Goal: Transaction & Acquisition: Purchase product/service

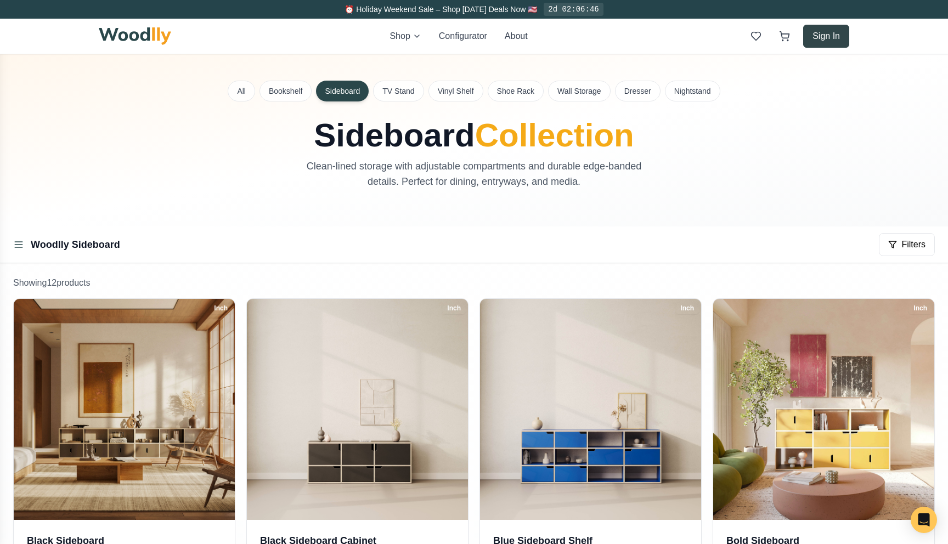
click at [826, 41] on button "Sign In" at bounding box center [826, 36] width 46 height 23
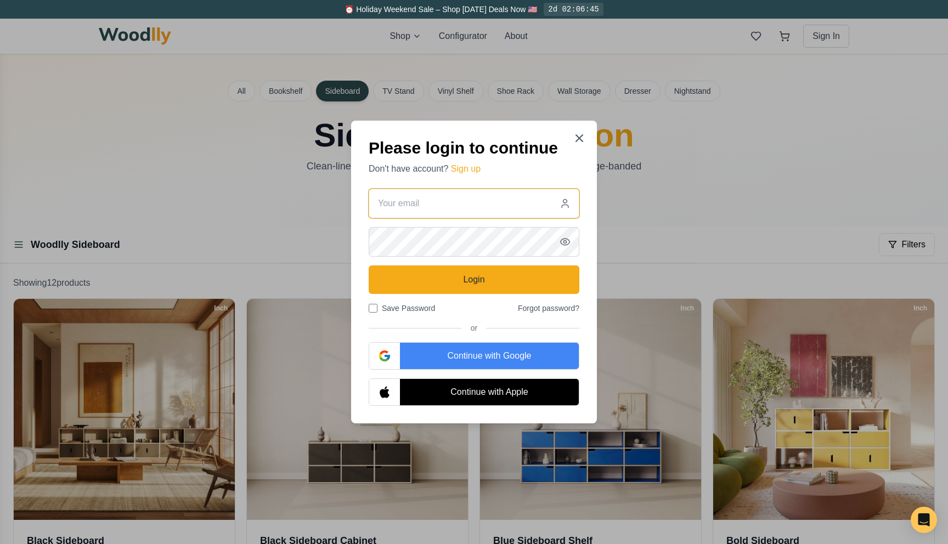
click at [444, 202] on input "email" at bounding box center [474, 204] width 211 height 30
type input "[EMAIL_ADDRESS][DOMAIN_NAME]"
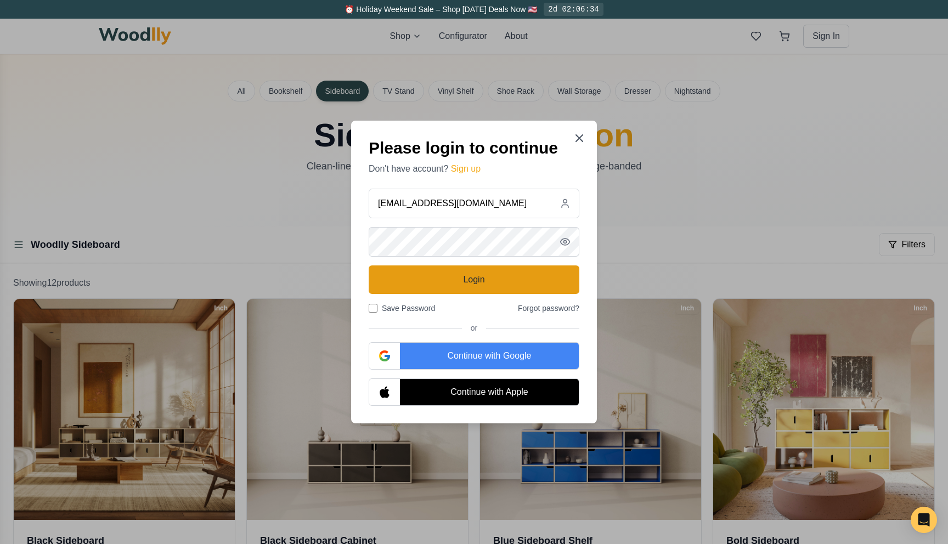
click at [429, 289] on button "Login" at bounding box center [474, 280] width 211 height 29
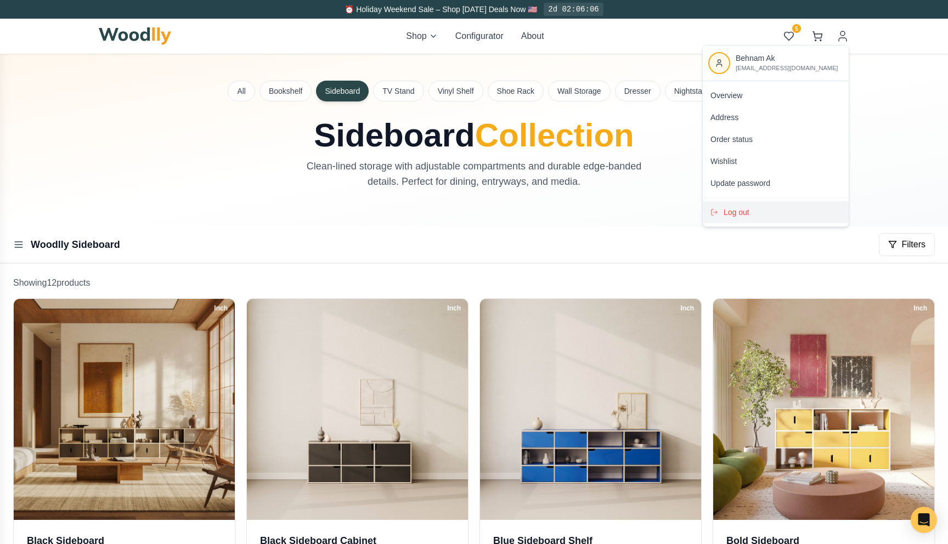
click at [732, 215] on span "Log out" at bounding box center [737, 212] width 26 height 11
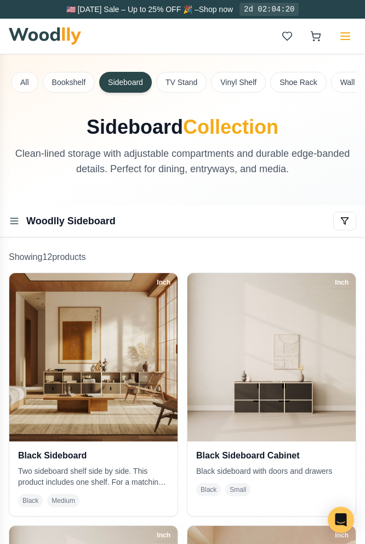
click at [343, 45] on button at bounding box center [346, 36] width 22 height 22
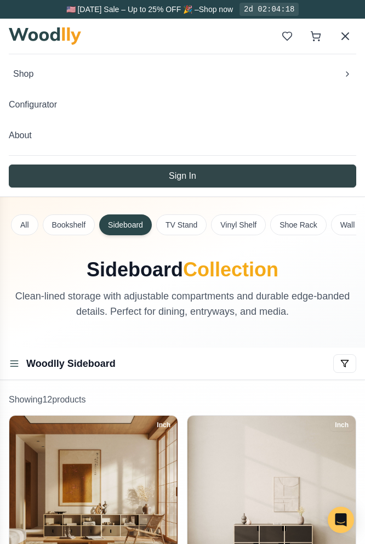
click at [126, 185] on button "Sign In" at bounding box center [183, 176] width 348 height 23
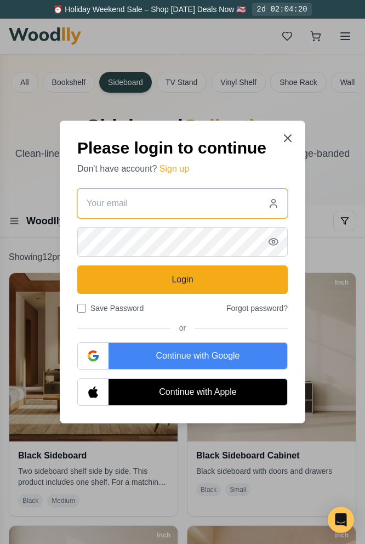
click at [165, 199] on input "email" at bounding box center [182, 204] width 211 height 30
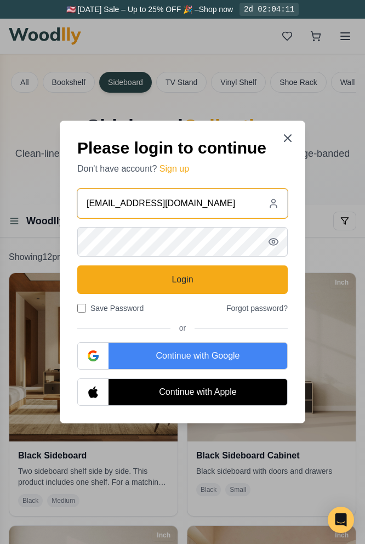
type input "[EMAIL_ADDRESS][DOMAIN_NAME]"
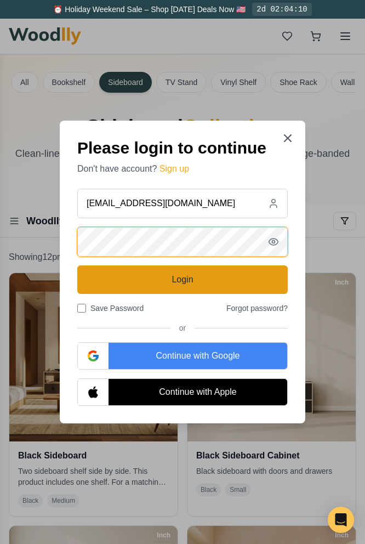
click at [182, 284] on button "Login" at bounding box center [182, 280] width 211 height 29
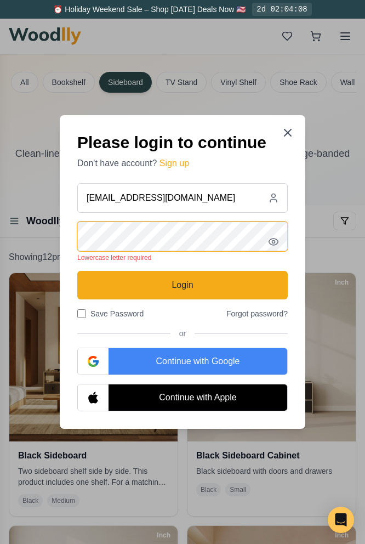
click at [278, 240] on icon "button" at bounding box center [273, 241] width 11 height 11
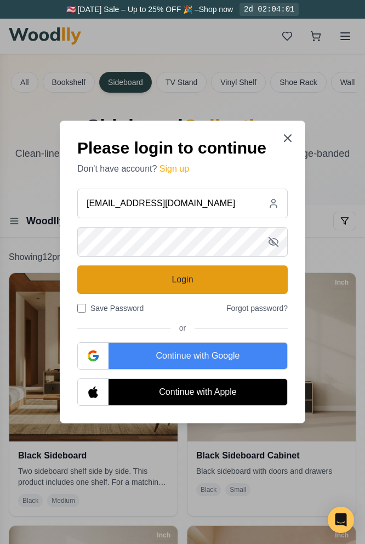
click at [138, 276] on button "Login" at bounding box center [182, 280] width 211 height 29
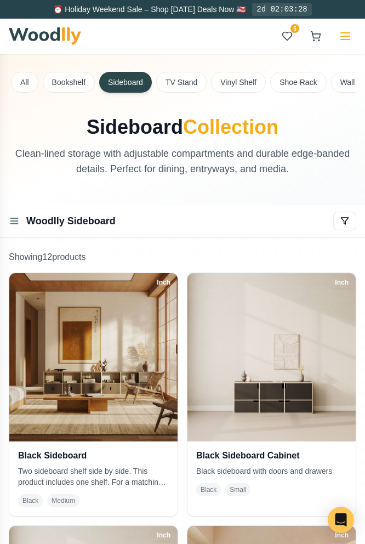
click at [350, 40] on line at bounding box center [345, 40] width 9 height 0
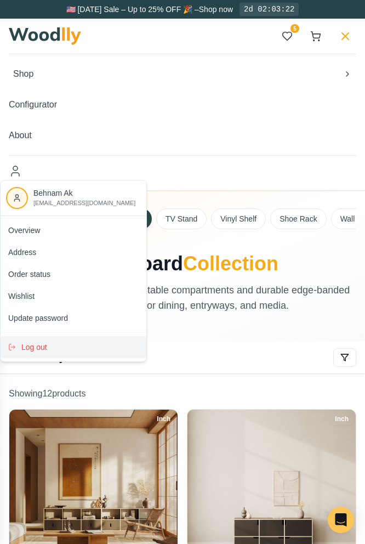
click at [46, 349] on span "Log out" at bounding box center [34, 347] width 26 height 11
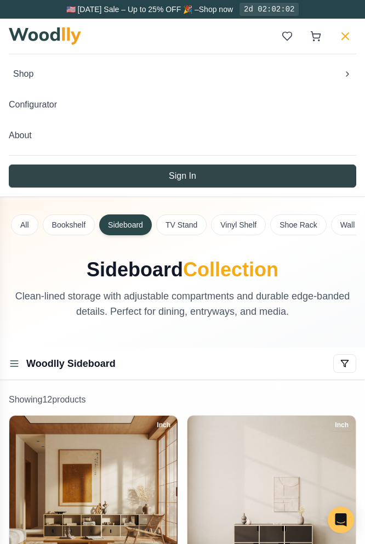
click at [105, 177] on button "Sign In" at bounding box center [183, 176] width 348 height 23
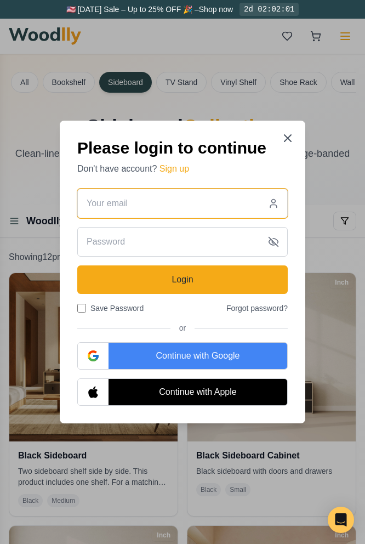
click at [150, 204] on input "email" at bounding box center [182, 204] width 211 height 30
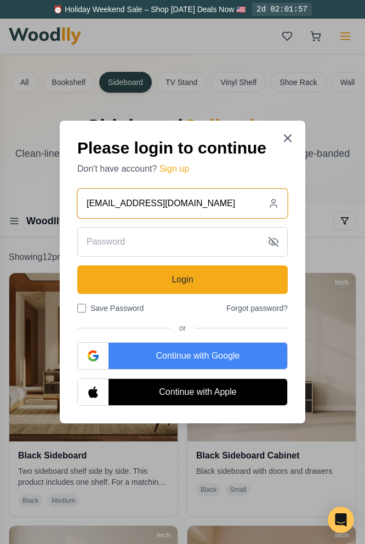
type input "[EMAIL_ADDRESS][DOMAIN_NAME]"
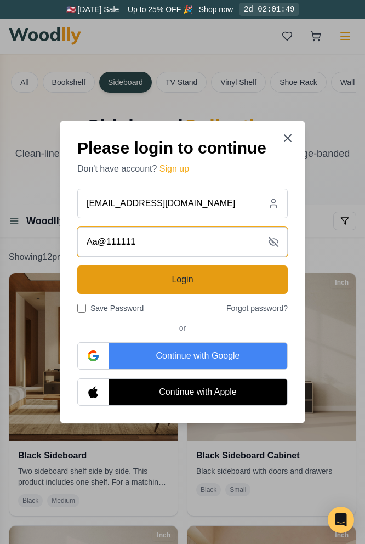
type input "Aa@111111"
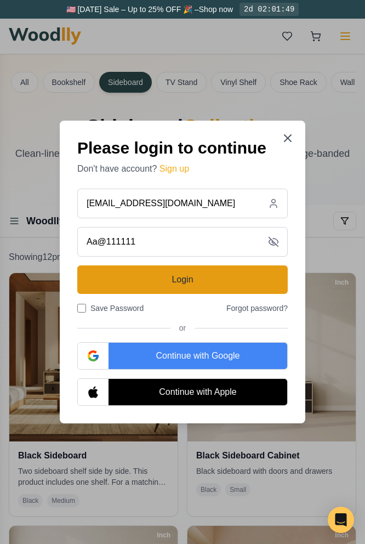
click at [183, 282] on button "Login" at bounding box center [182, 280] width 211 height 29
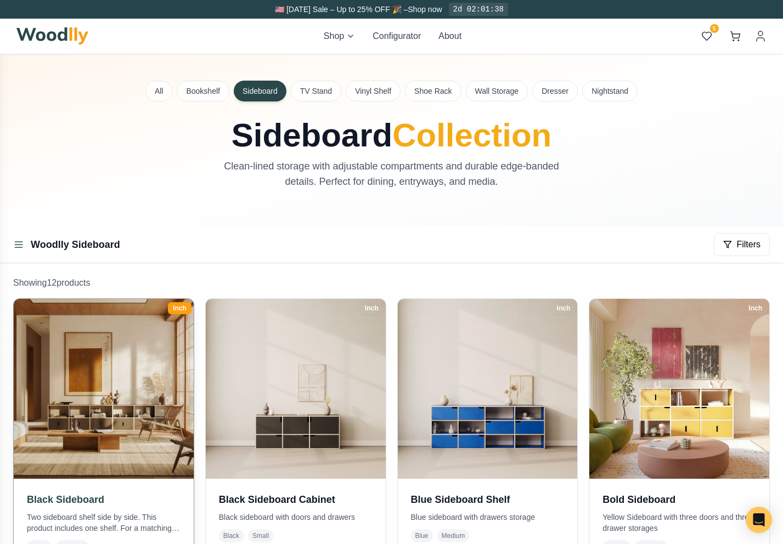
click at [144, 391] on img at bounding box center [103, 389] width 189 height 189
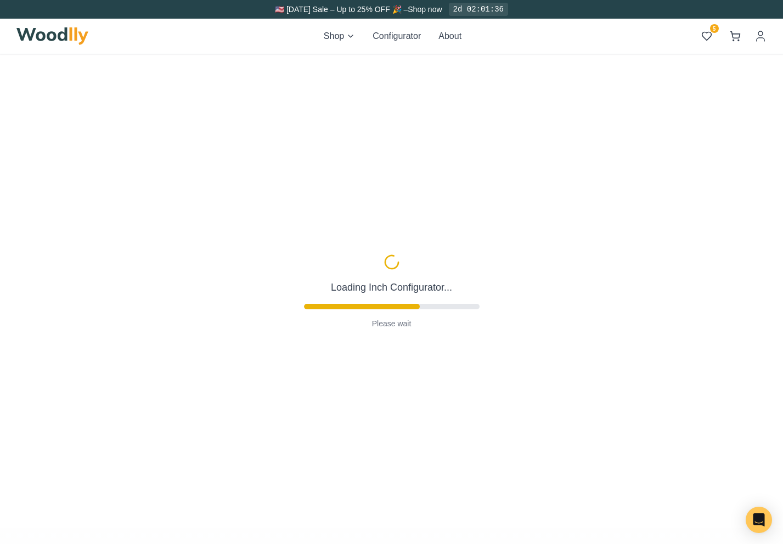
type input "56"
type input "2"
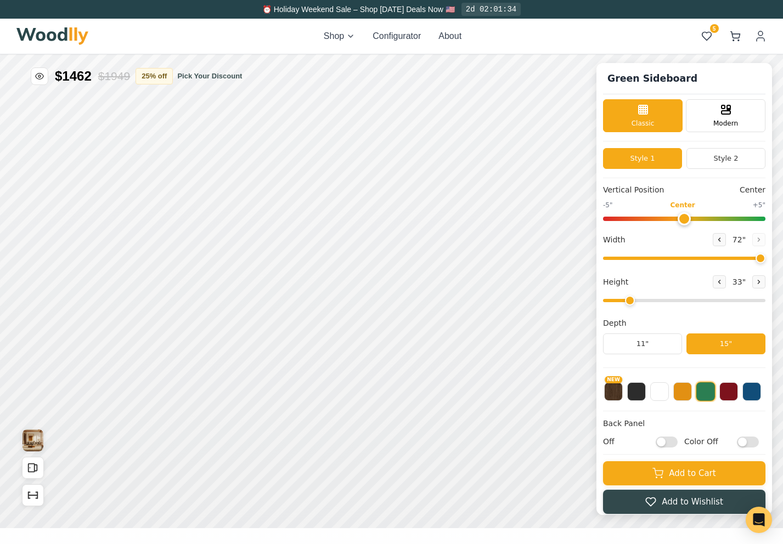
drag, startPoint x: 719, startPoint y: 263, endPoint x: 763, endPoint y: 266, distance: 44.5
type input "72"
click at [365, 260] on input "range" at bounding box center [684, 258] width 162 height 3
click at [365, 393] on button at bounding box center [682, 390] width 19 height 19
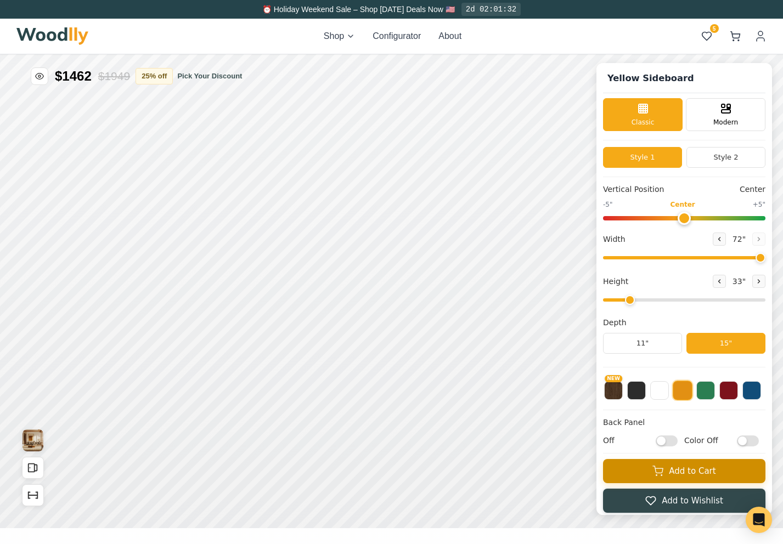
click at [365, 469] on button "Add to Cart" at bounding box center [684, 471] width 162 height 24
click at [365, 32] on icon at bounding box center [735, 36] width 11 height 11
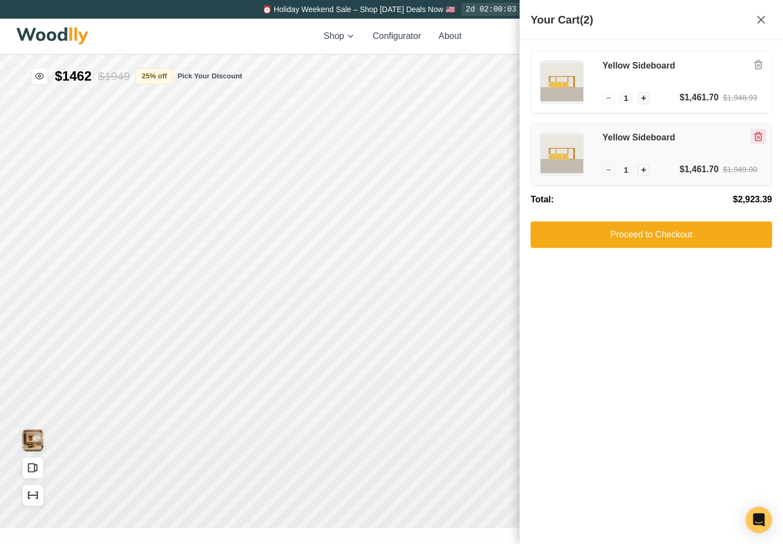
click at [365, 139] on icon "Remove item" at bounding box center [758, 137] width 10 height 10
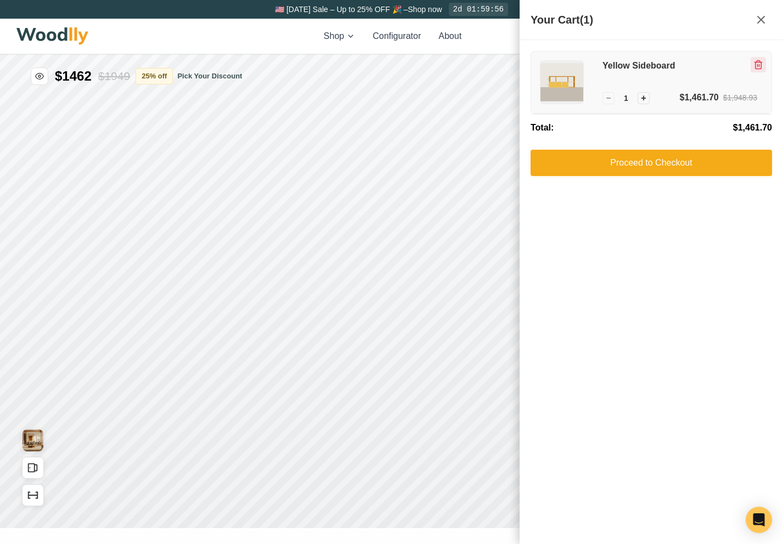
click at [365, 66] on icon "Remove item" at bounding box center [758, 65] width 10 height 10
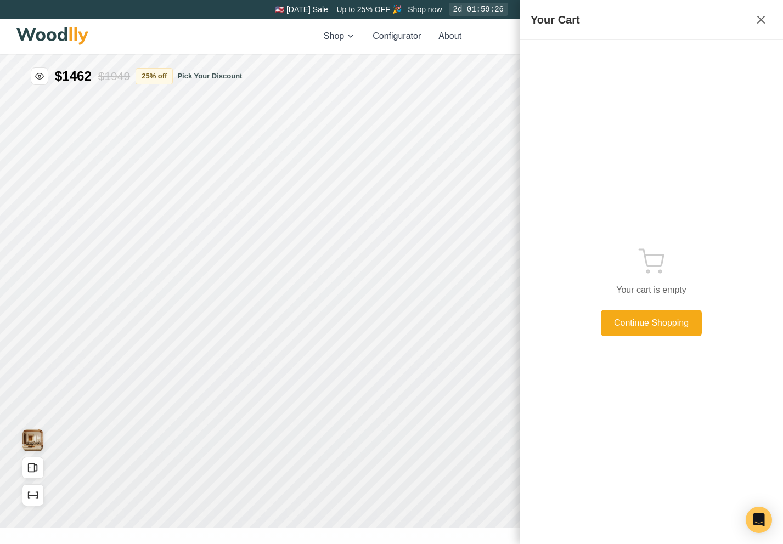
click at [365, 46] on div "Shop Configurator About 5 5" at bounding box center [391, 36] width 751 height 35
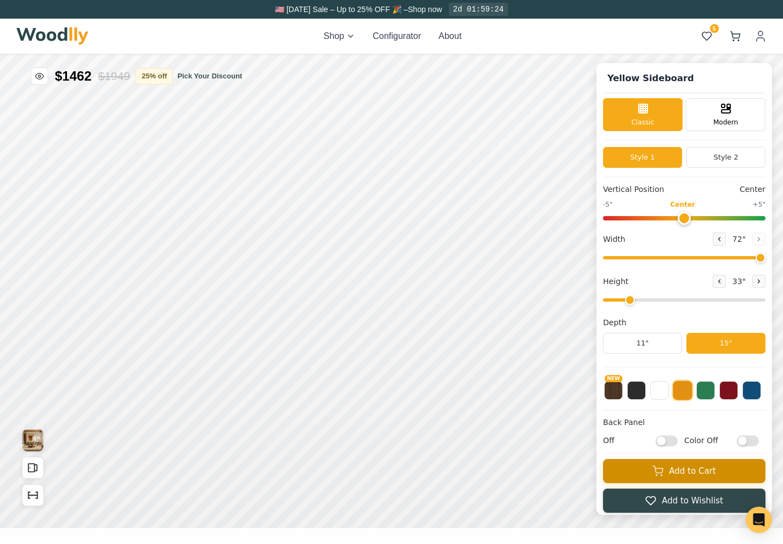
click at [365, 465] on button "Add to Cart" at bounding box center [684, 471] width 162 height 24
click at [365, 30] on button "2" at bounding box center [735, 36] width 20 height 20
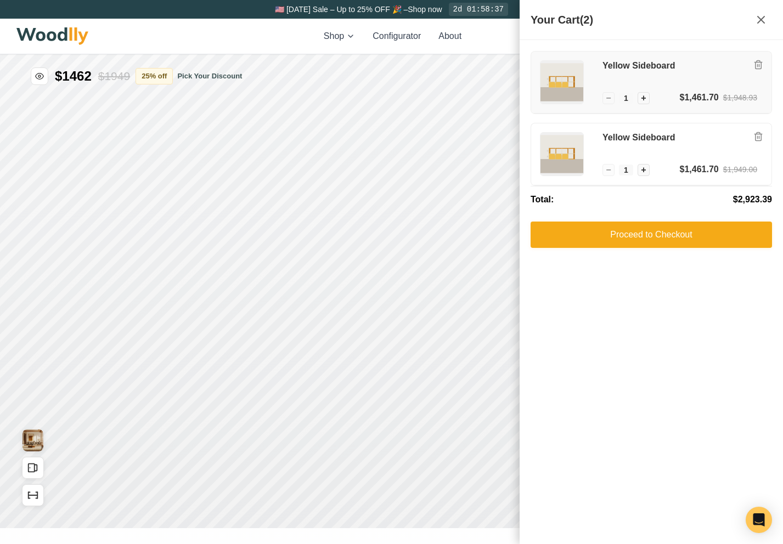
click at [365, 75] on div "Yellow Sideboard" at bounding box center [679, 75] width 155 height 31
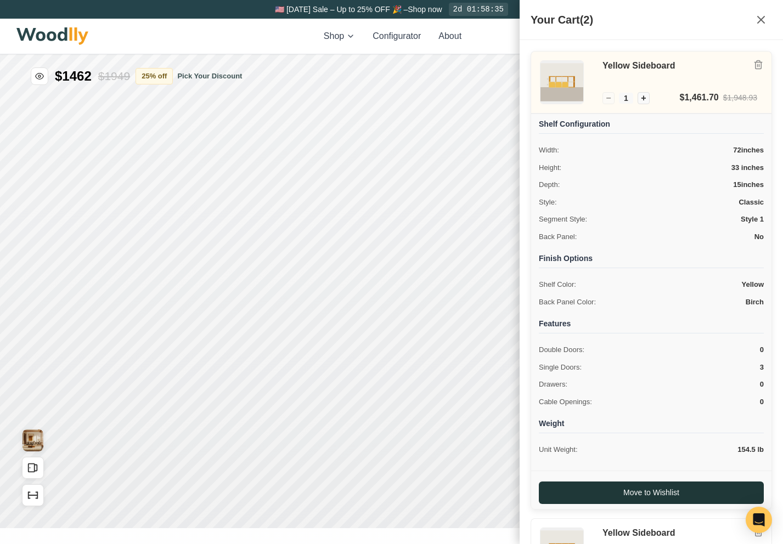
click at [365, 488] on button "Move to Wishlist" at bounding box center [651, 493] width 225 height 22
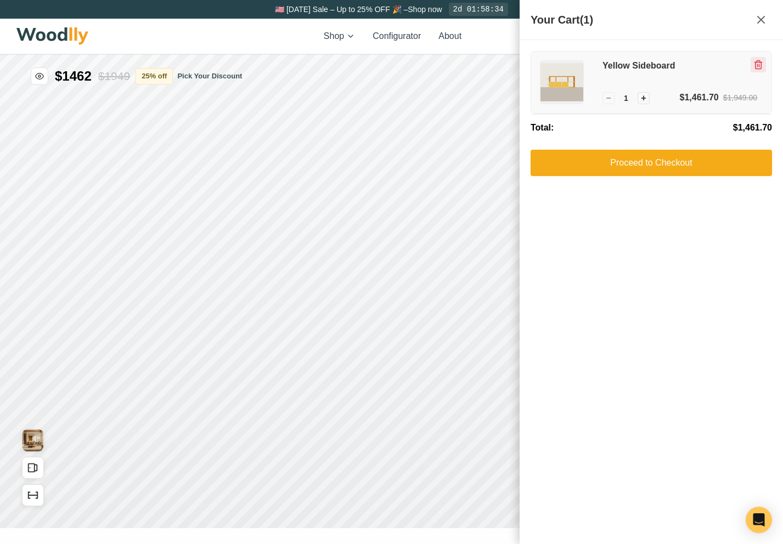
click at [365, 66] on icon "Remove item" at bounding box center [759, 65] width 6 height 8
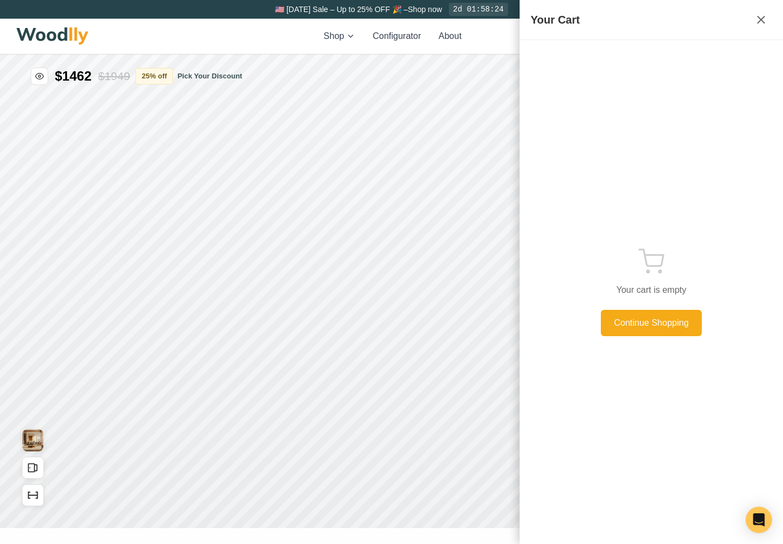
click at [365, 30] on div "Shop Configurator About 6 6" at bounding box center [391, 36] width 751 height 35
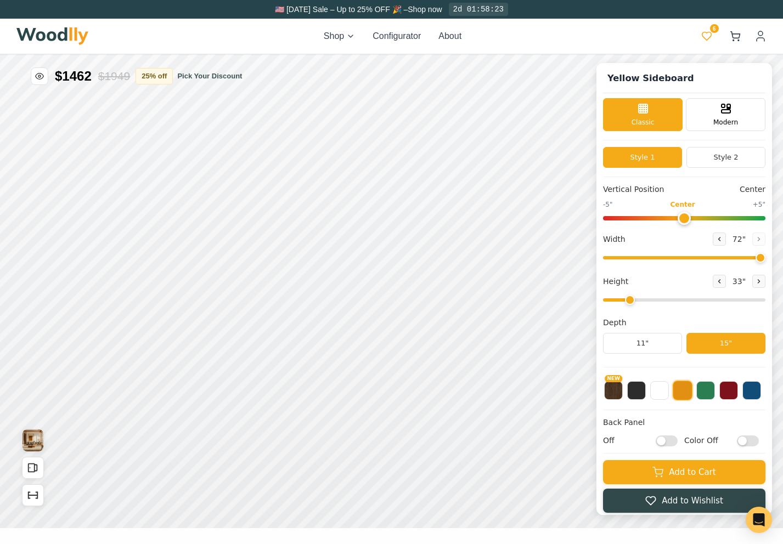
click at [365, 37] on icon at bounding box center [706, 36] width 11 height 11
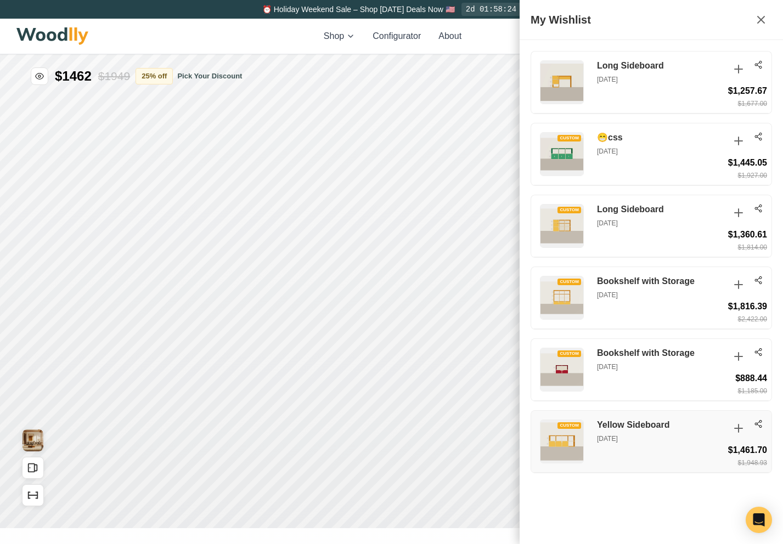
click at [365, 459] on div "CUSTOM Yellow Sideboard [DATE] $1,461.70 $1,948.93" at bounding box center [651, 442] width 240 height 62
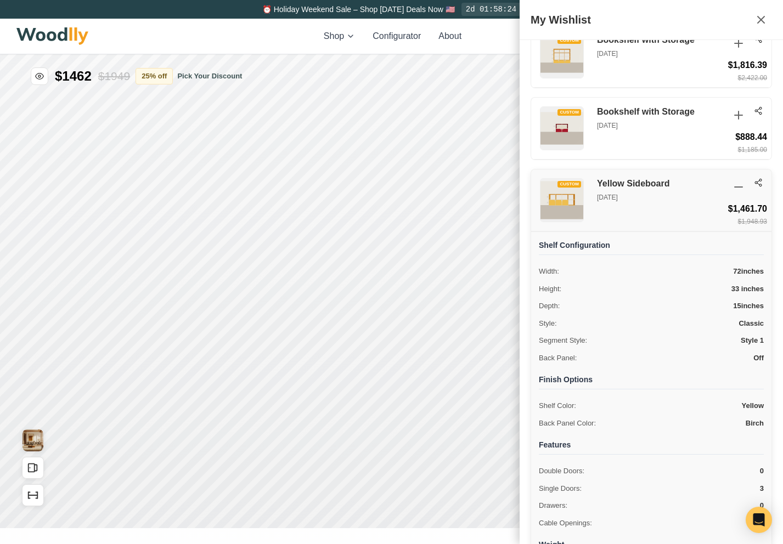
scroll to position [317, 0]
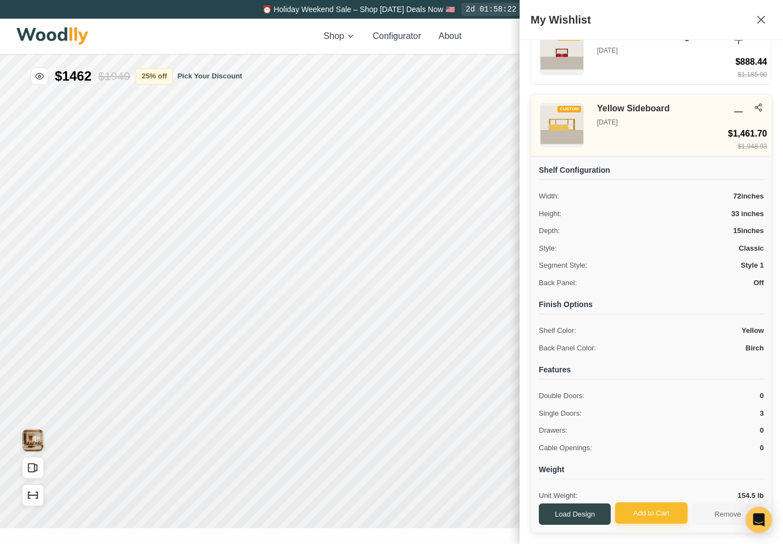
click at [365, 511] on button "Add to Cart" at bounding box center [651, 514] width 72 height 22
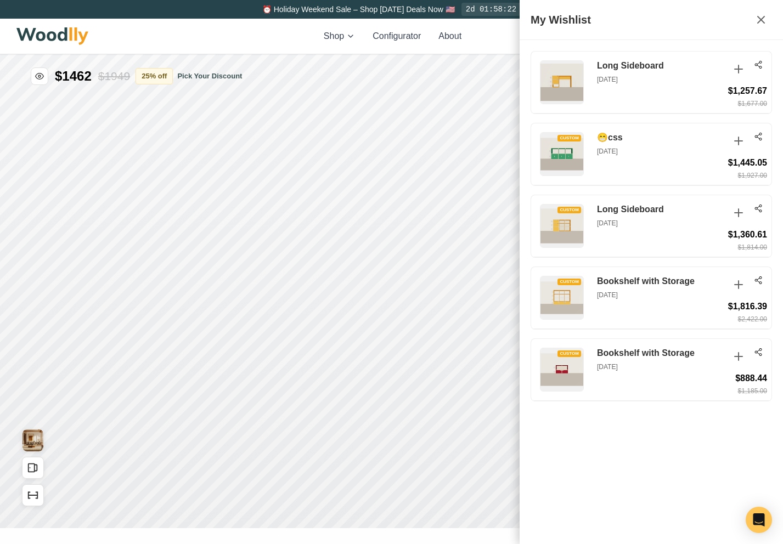
scroll to position [0, 0]
click at [365, 20] on icon at bounding box center [760, 19] width 13 height 13
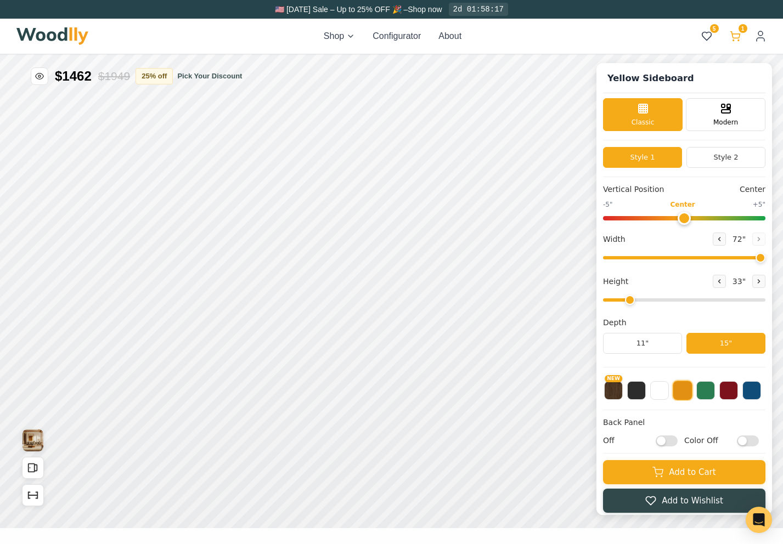
click at [365, 35] on icon at bounding box center [735, 36] width 11 height 11
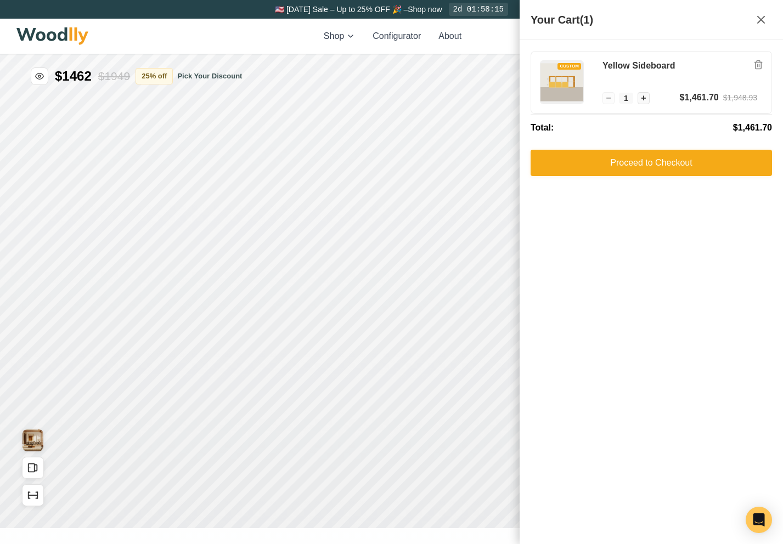
click at [365, 37] on div "Shop Configurator About 5 1 5 1" at bounding box center [391, 36] width 751 height 35
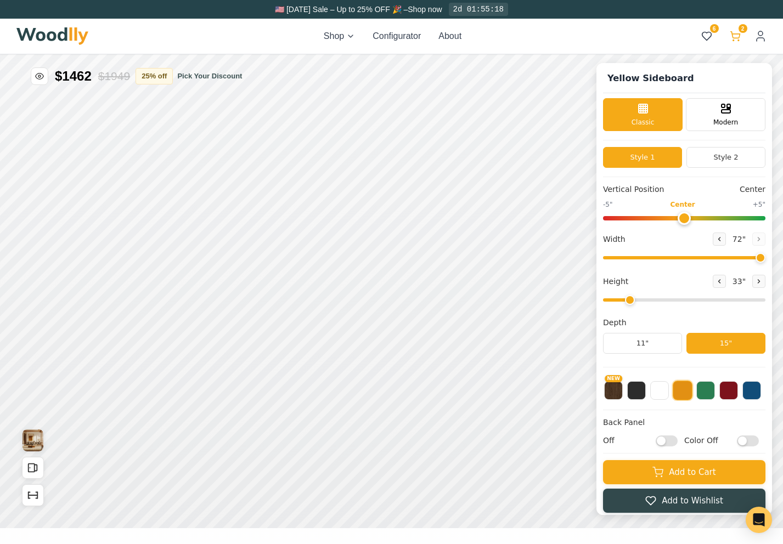
click at [365, 40] on button "2" at bounding box center [735, 36] width 20 height 20
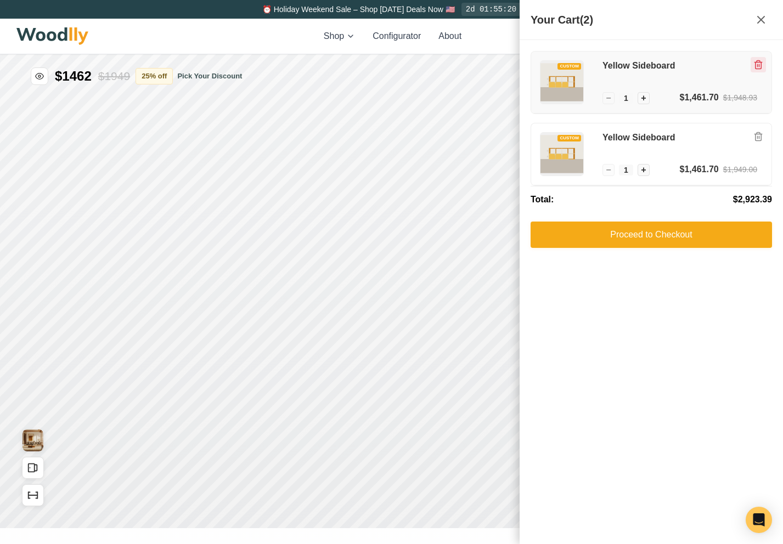
click at [365, 70] on button "Remove item" at bounding box center [758, 64] width 15 height 15
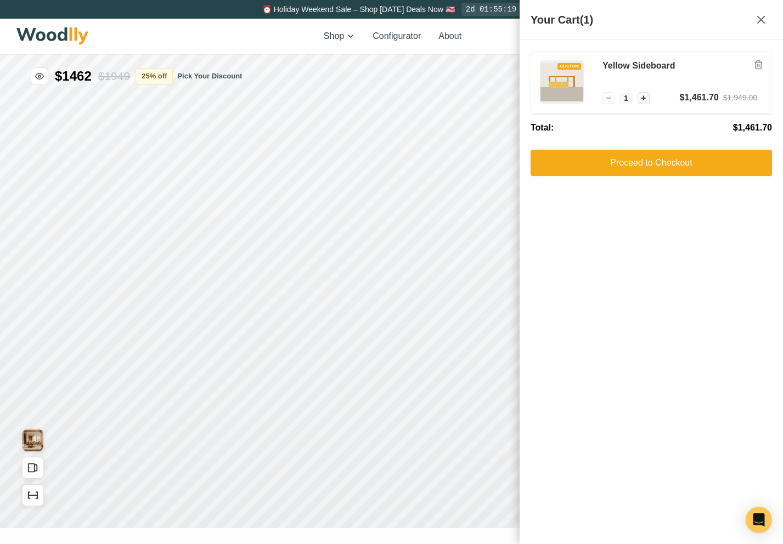
click at [365, 70] on button "Remove item" at bounding box center [758, 64] width 15 height 15
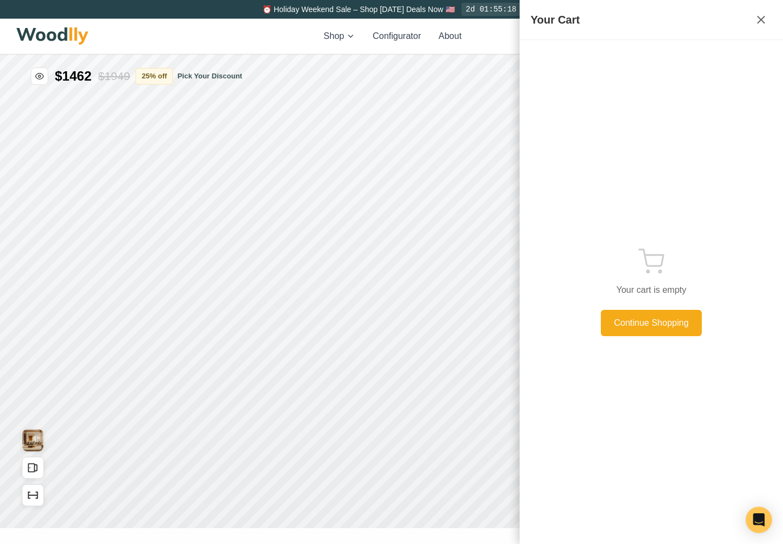
click at [365, 33] on div "Shop Configurator About 6 6" at bounding box center [391, 36] width 751 height 35
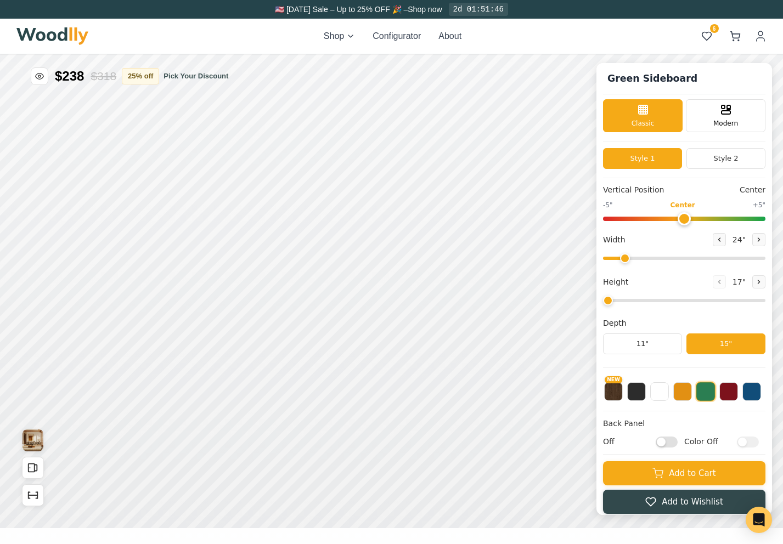
type input "56"
type input "2"
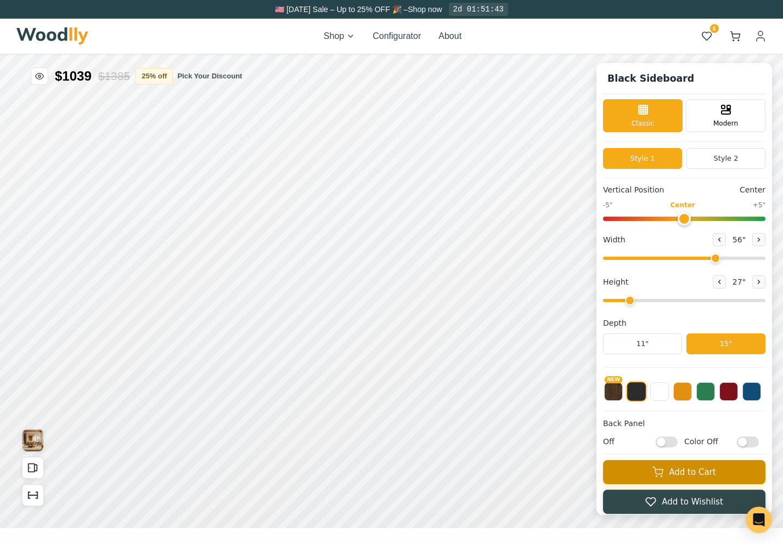
click at [639, 472] on button "Add to Cart" at bounding box center [684, 472] width 162 height 24
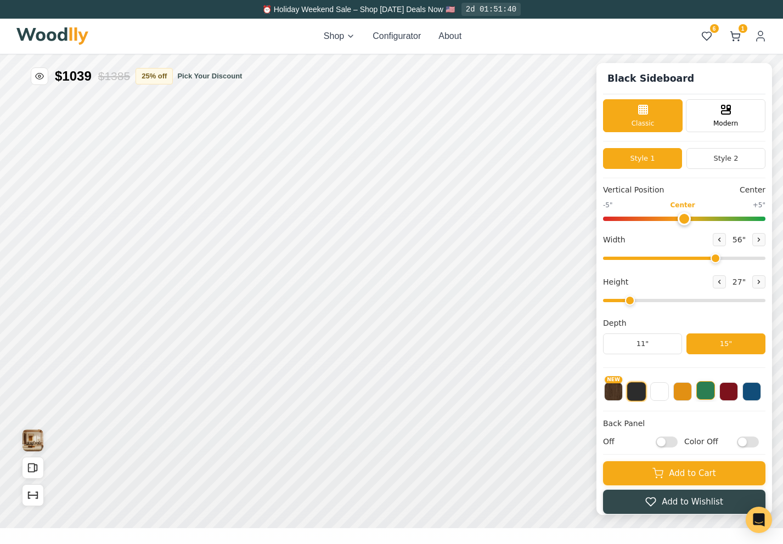
click at [707, 391] on button at bounding box center [705, 390] width 19 height 19
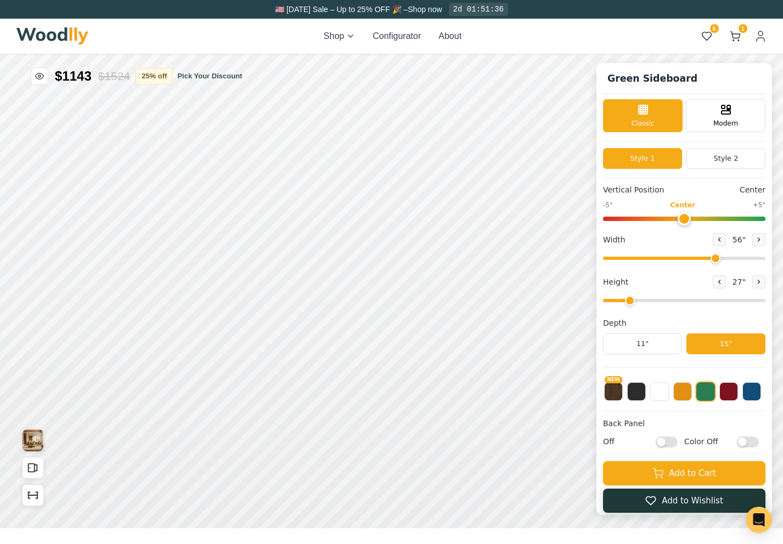
click at [645, 504] on icon at bounding box center [650, 500] width 11 height 11
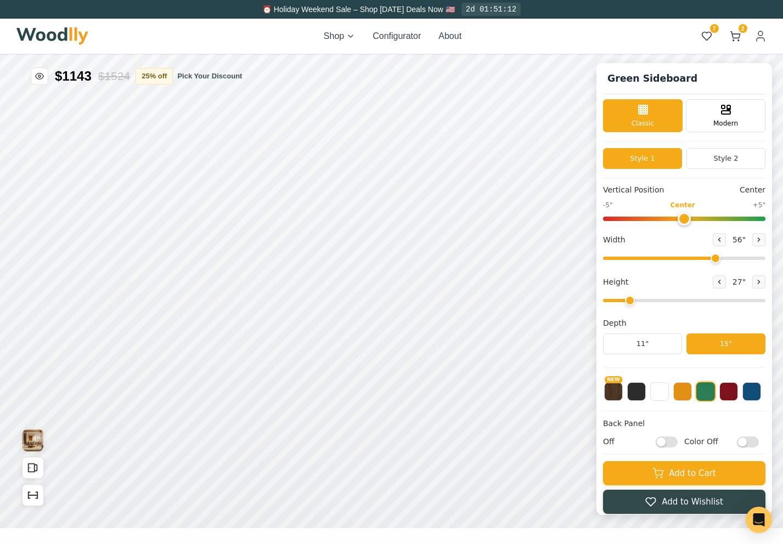
click at [712, 21] on div "Shop Configurator About 7 2 7 2" at bounding box center [391, 36] width 751 height 35
click at [704, 38] on icon at bounding box center [706, 36] width 9 height 8
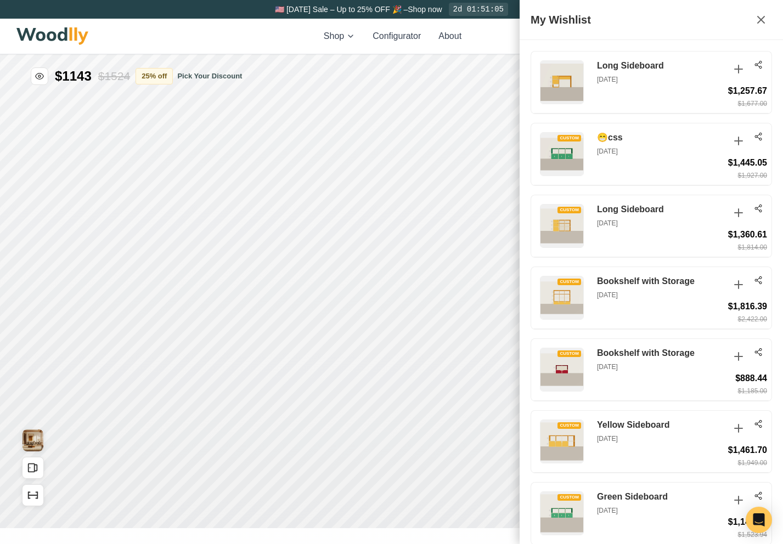
click at [511, 37] on div "Shop Configurator About 7 2 7 2" at bounding box center [391, 36] width 751 height 35
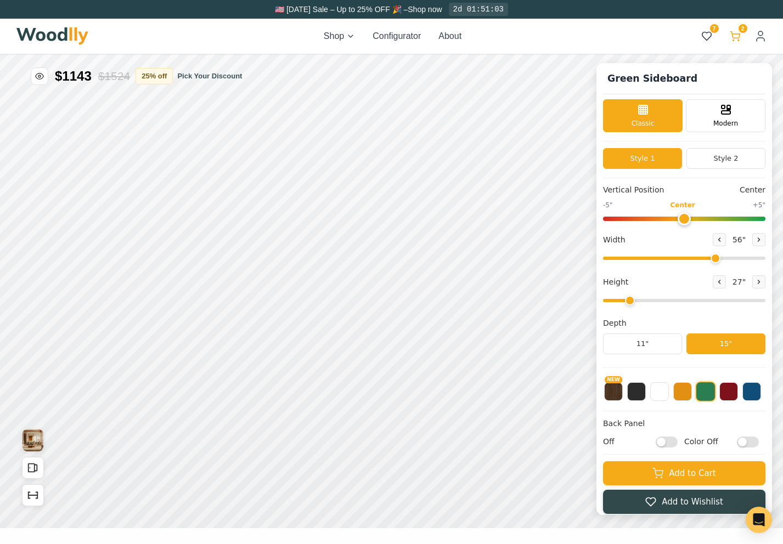
click at [735, 33] on icon at bounding box center [735, 36] width 11 height 11
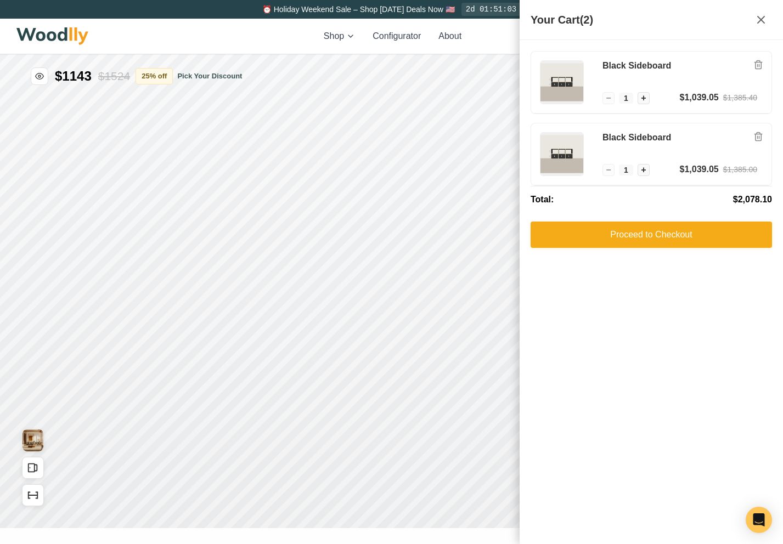
click at [505, 40] on div "Shop Configurator About 7 2 7 2" at bounding box center [391, 36] width 751 height 35
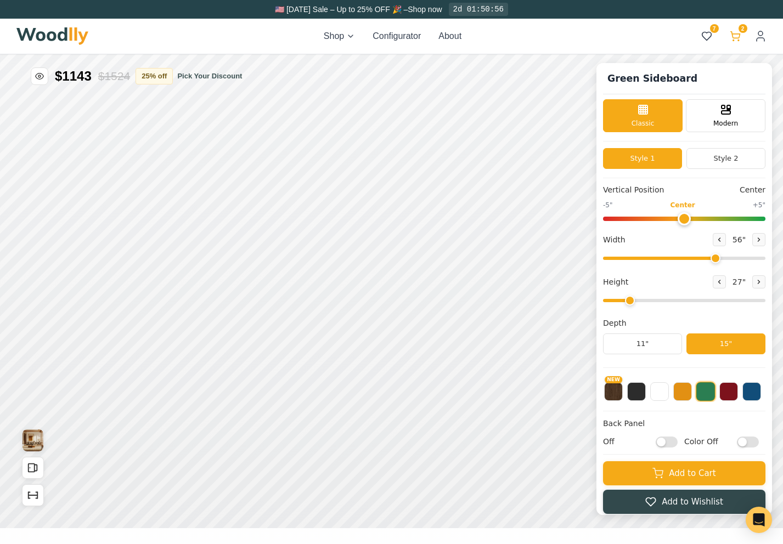
click at [740, 40] on icon at bounding box center [735, 36] width 11 height 11
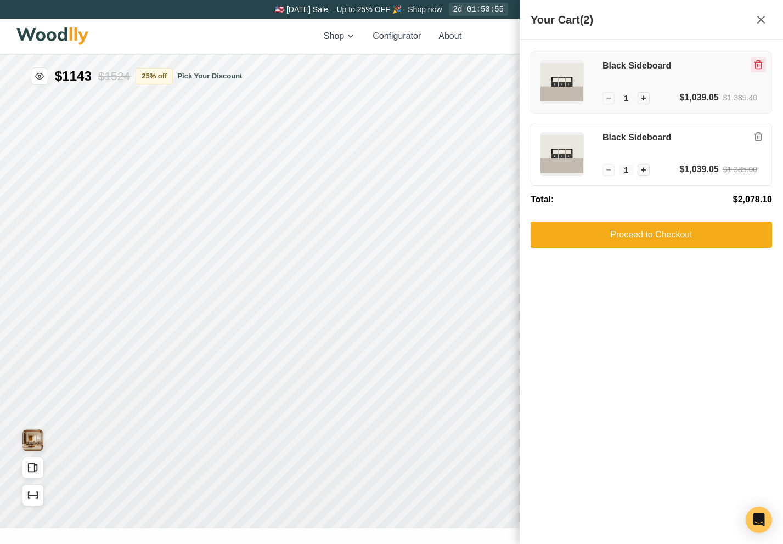
click at [757, 63] on icon "Remove item" at bounding box center [759, 65] width 6 height 8
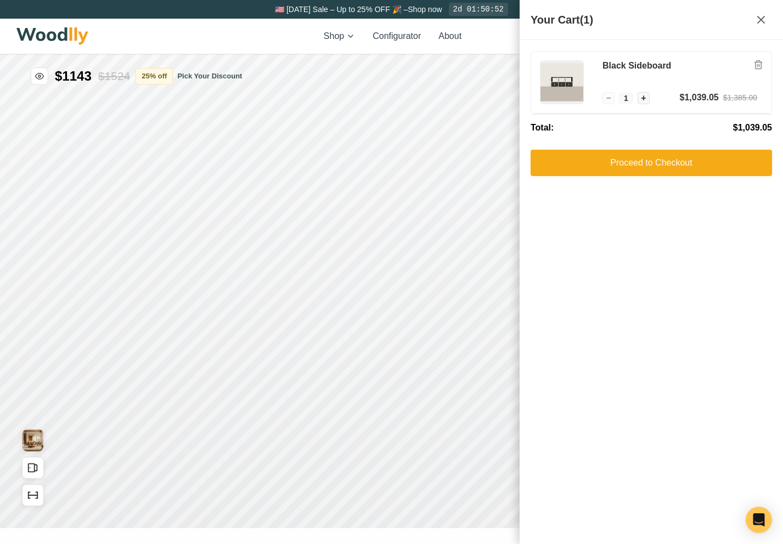
click at [757, 63] on icon "Remove item" at bounding box center [759, 65] width 6 height 8
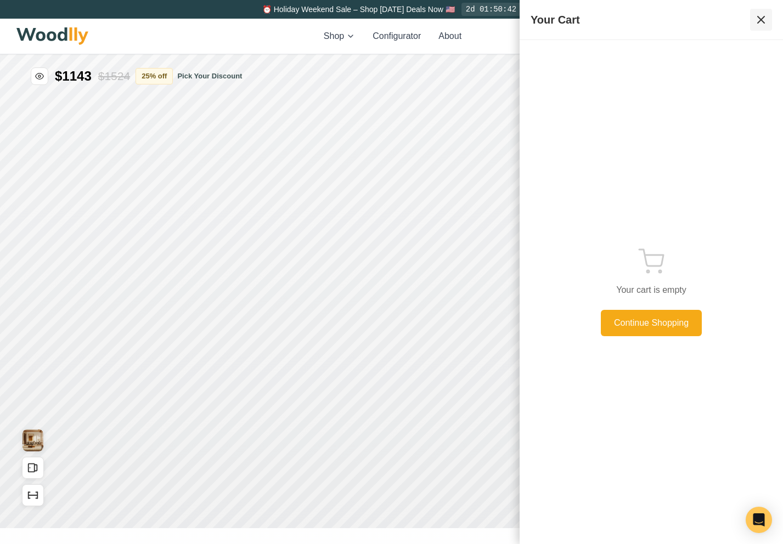
click at [754, 18] on icon at bounding box center [760, 19] width 13 height 13
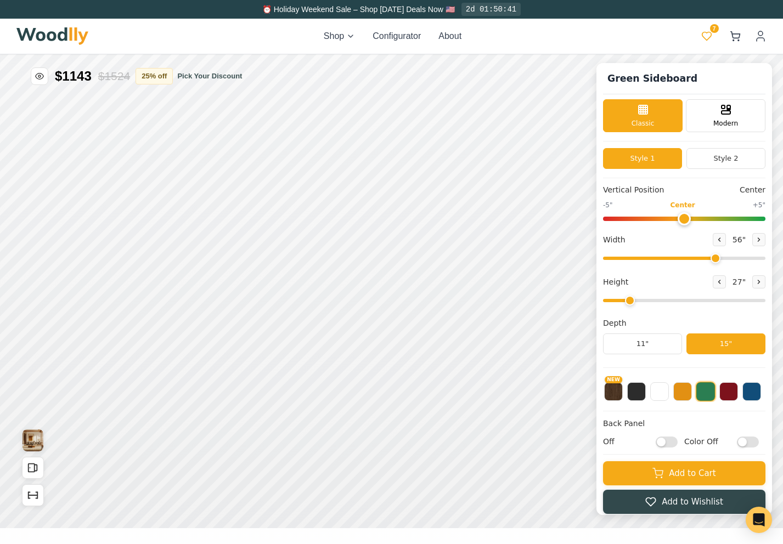
click at [711, 30] on span "7" at bounding box center [714, 28] width 9 height 9
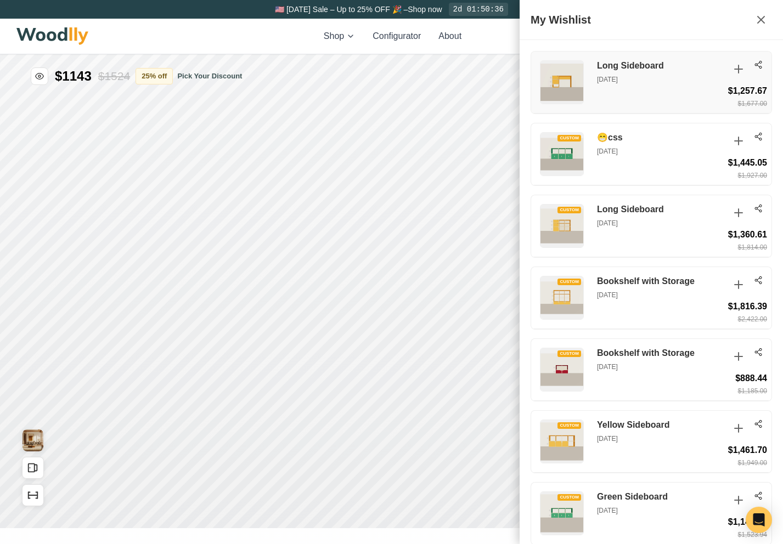
click at [712, 80] on p "[DATE]" at bounding box center [660, 80] width 126 height 10
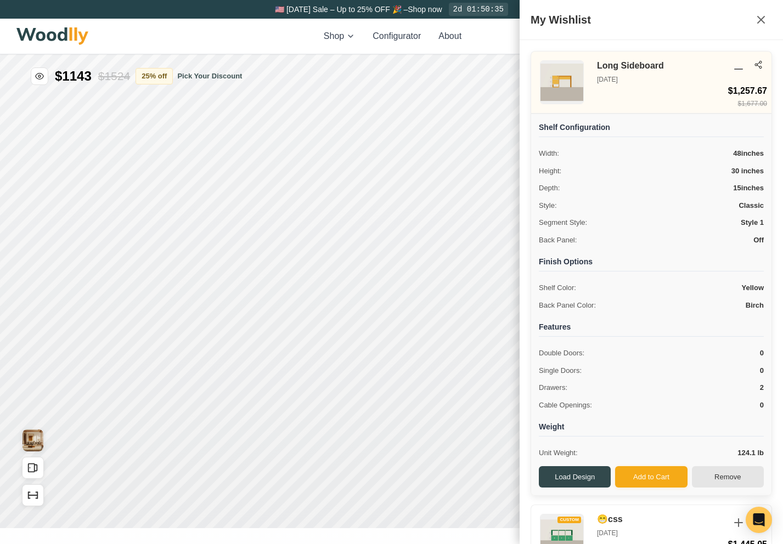
click at [715, 476] on button "Remove" at bounding box center [728, 477] width 72 height 22
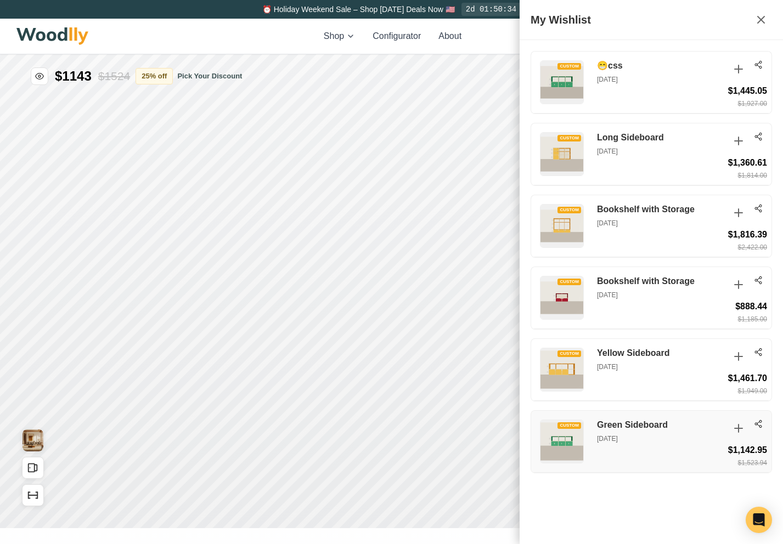
click at [696, 436] on p "[DATE]" at bounding box center [660, 439] width 126 height 10
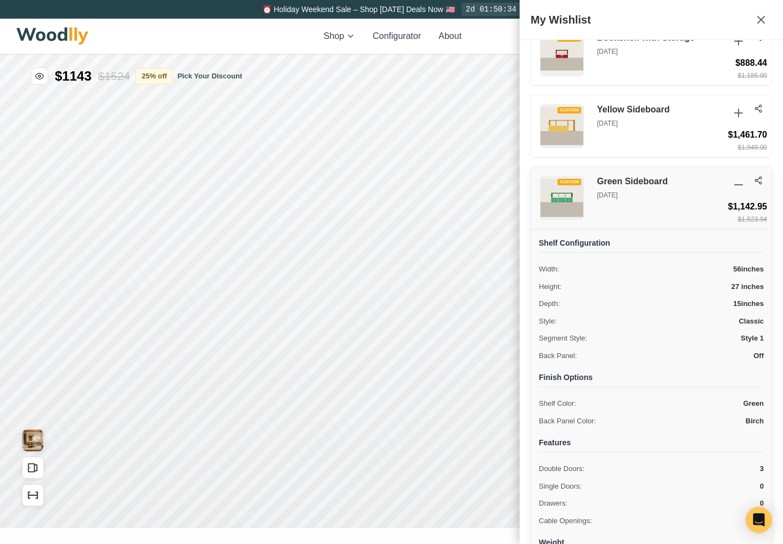
scroll to position [317, 0]
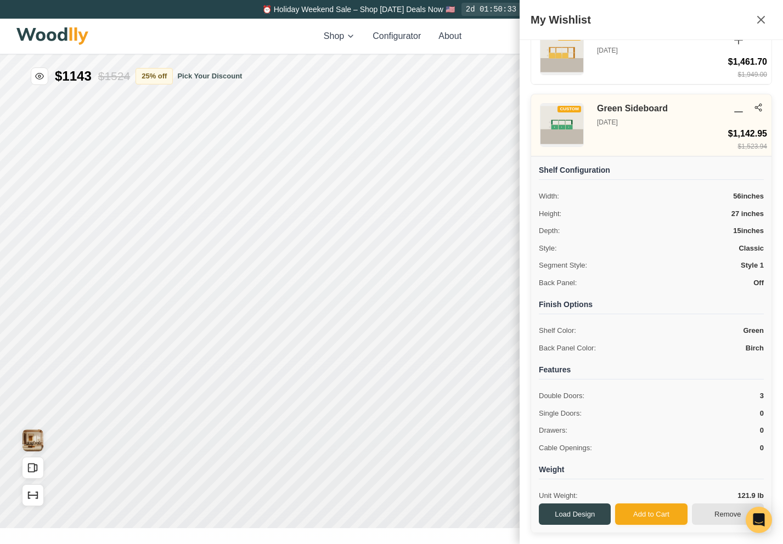
click at [711, 511] on button "Remove" at bounding box center [728, 515] width 72 height 22
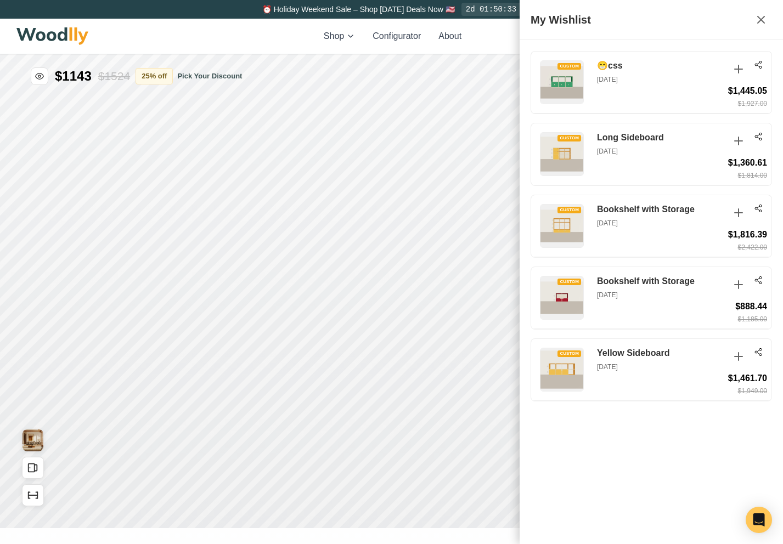
scroll to position [0, 0]
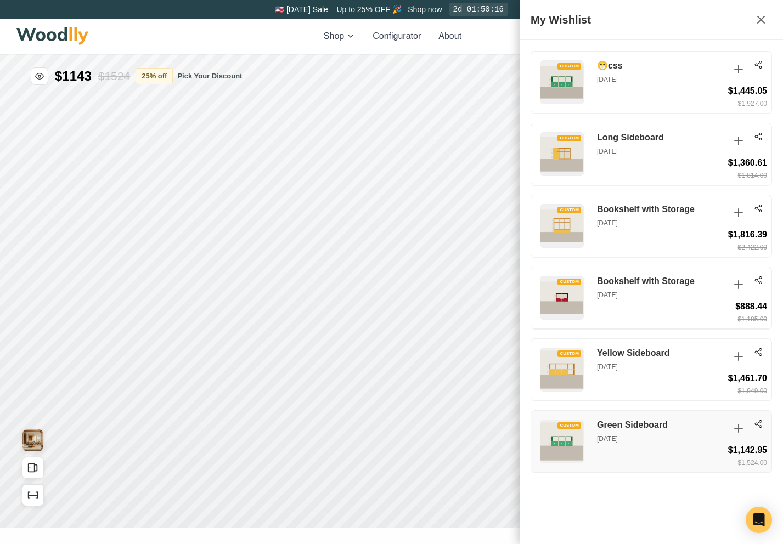
click at [689, 435] on p "[DATE]" at bounding box center [660, 439] width 126 height 10
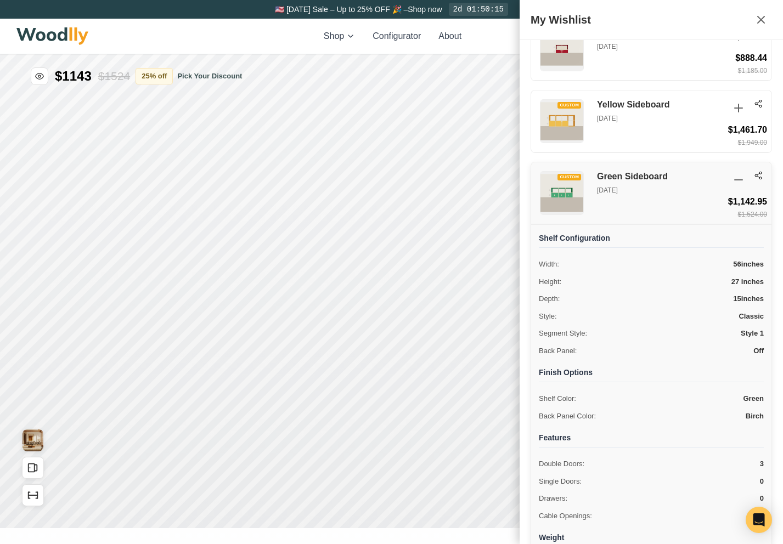
scroll to position [317, 0]
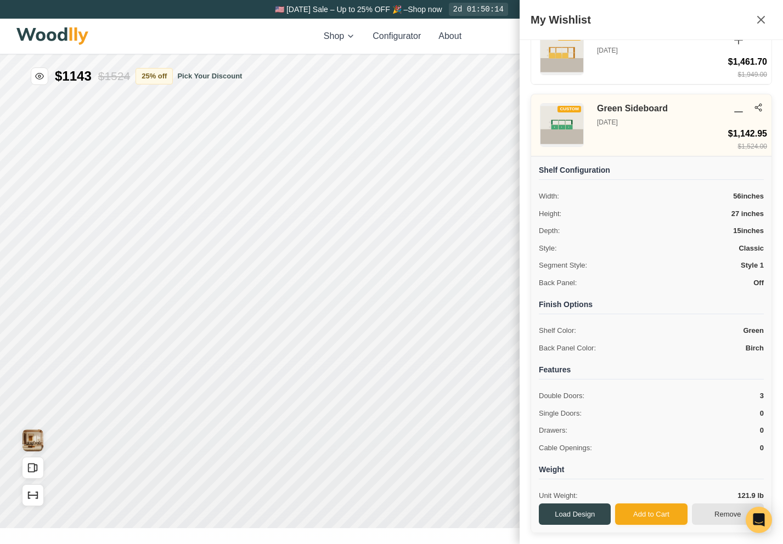
click at [724, 511] on button "Remove" at bounding box center [728, 515] width 72 height 22
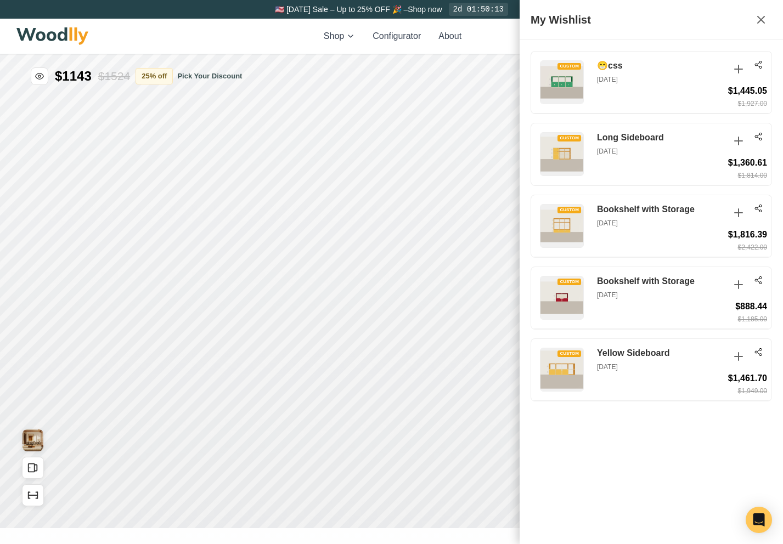
click at [680, 432] on div "CUSTOM 😁css Aug 16, 2025 $1,445.05 $1,927.00 CUSTOM Long Sideboard Aug 27, 2025…" at bounding box center [651, 292] width 263 height 504
click at [737, 437] on div "CUSTOM 😁css Aug 16, 2025 $1,445.05 $1,927.00 CUSTOM Long Sideboard Aug 27, 2025…" at bounding box center [651, 292] width 263 height 504
click at [488, 41] on div "Shop Configurator About 5 5" at bounding box center [391, 36] width 751 height 35
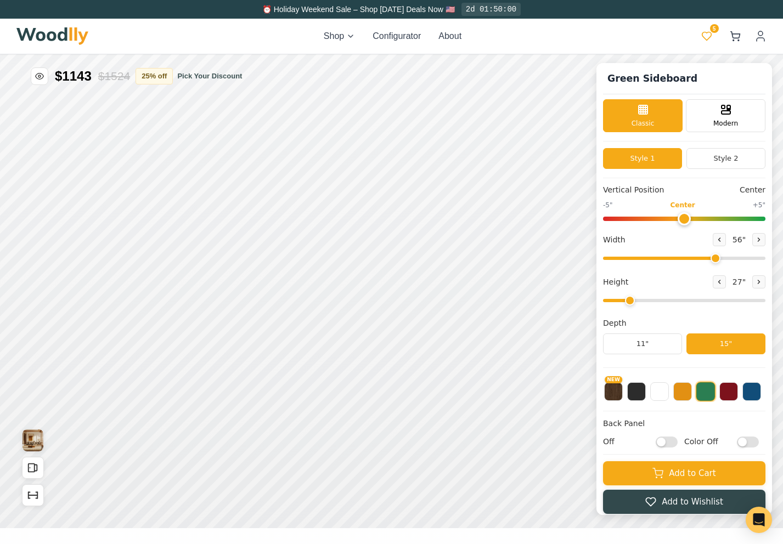
click at [703, 36] on icon at bounding box center [706, 36] width 11 height 11
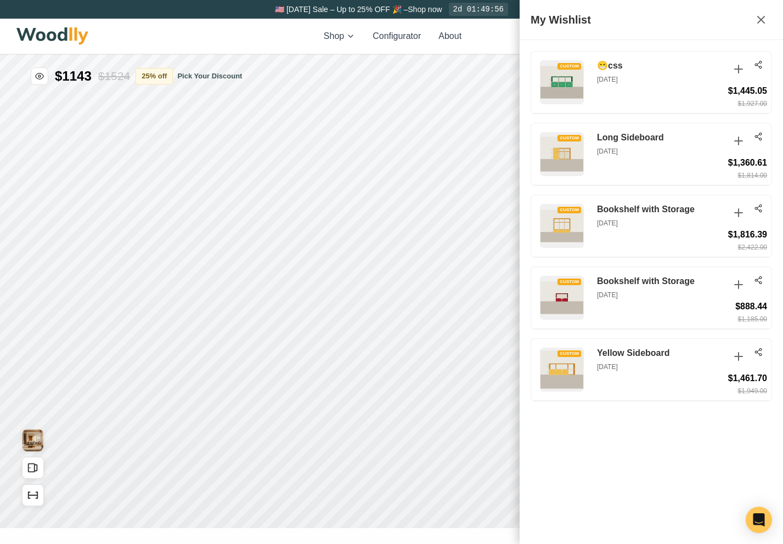
click at [514, 37] on div "Shop Configurator About 5 5" at bounding box center [391, 36] width 751 height 35
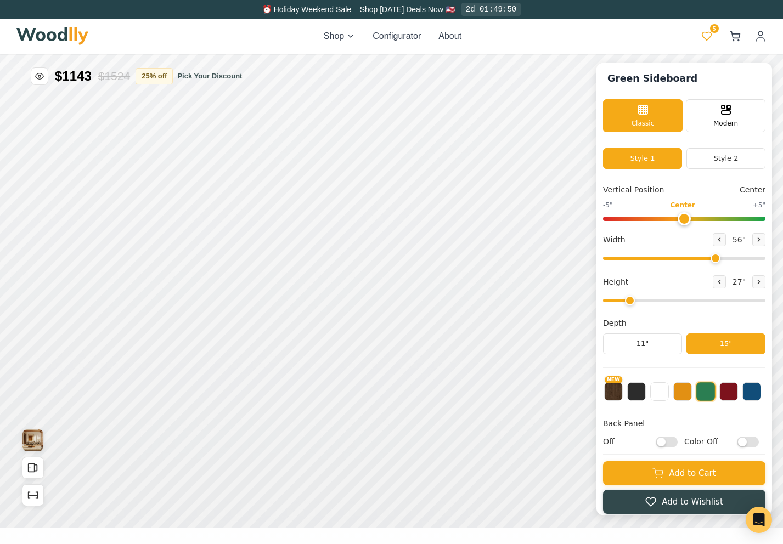
click at [712, 32] on span "5" at bounding box center [714, 28] width 9 height 9
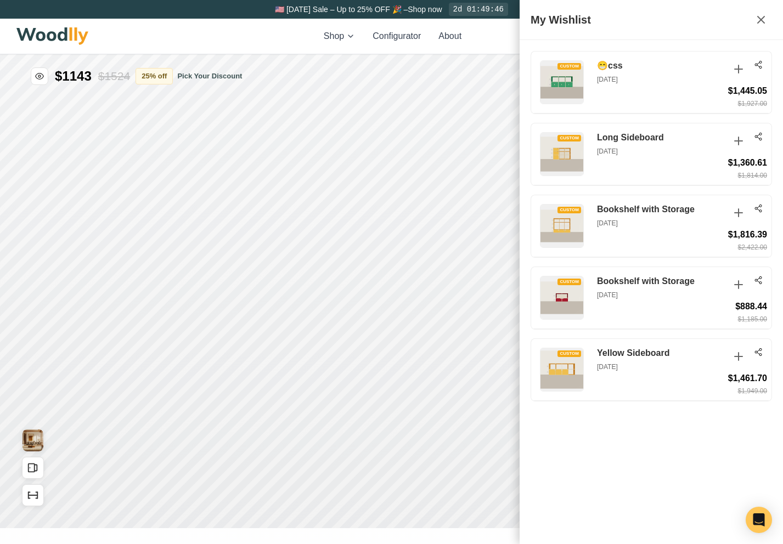
click at [604, 425] on div "CUSTOM 😁css Aug 16, 2025 $1,445.05 $1,927.00 CUSTOM Long Sideboard Aug 27, 2025…" at bounding box center [651, 292] width 263 height 504
click at [509, 41] on div "Shop Configurator About 5 5" at bounding box center [391, 36] width 751 height 35
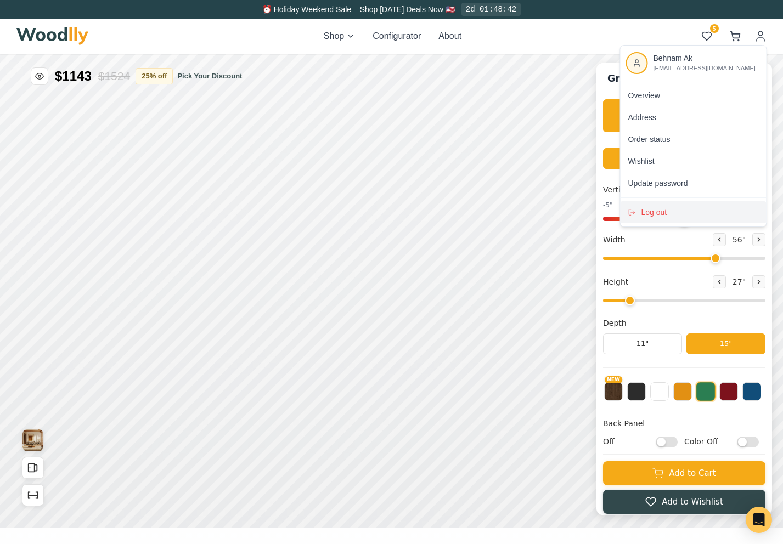
click at [649, 207] on span "Log out" at bounding box center [654, 212] width 26 height 11
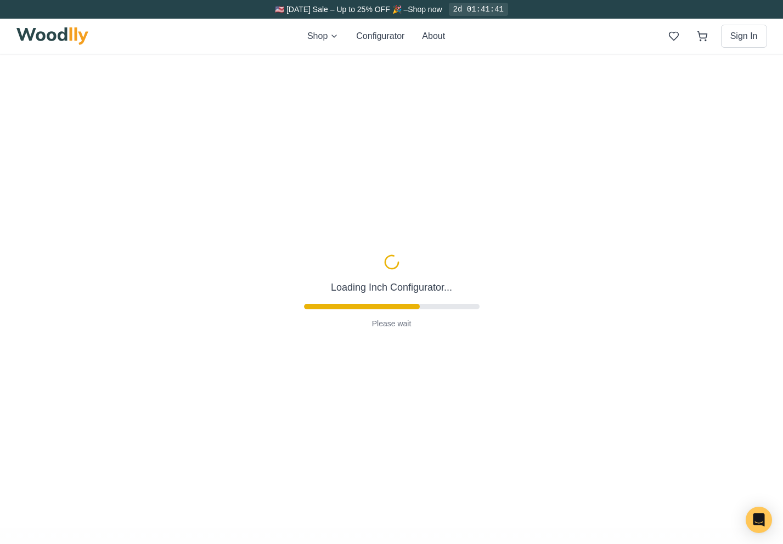
type input "56"
type input "2"
